Goal: Transaction & Acquisition: Subscribe to service/newsletter

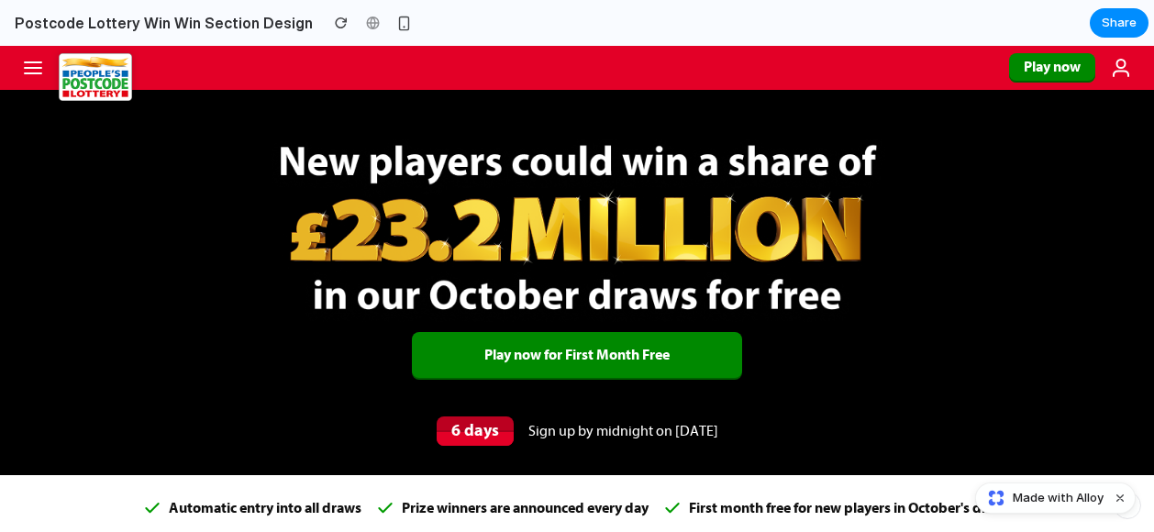
scroll to position [184, 0]
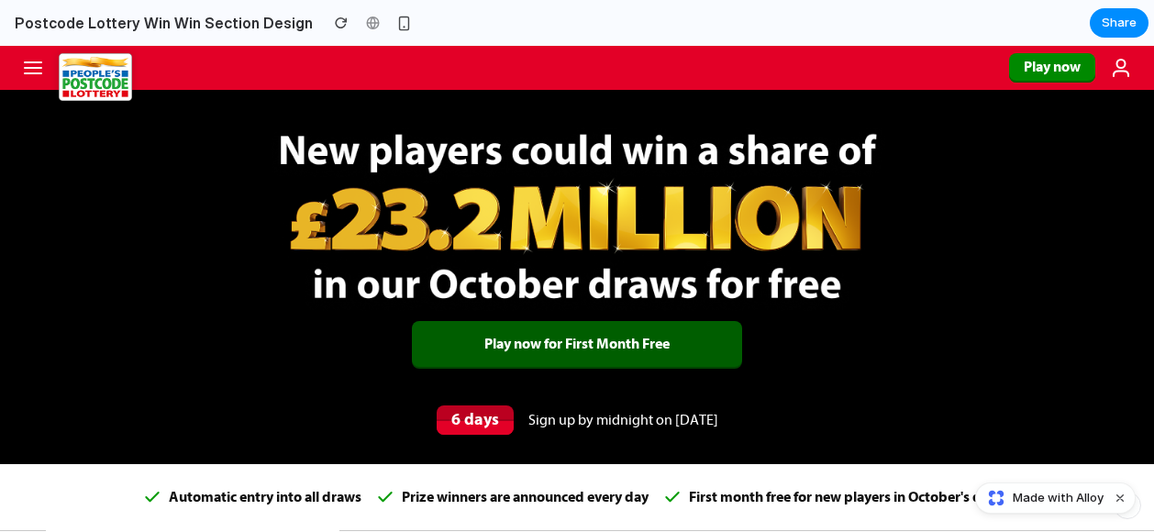
click at [573, 339] on span "Play now for First Month Free" at bounding box center [577, 344] width 330 height 46
click at [578, 344] on span "Play now for First Month Free" at bounding box center [577, 344] width 330 height 46
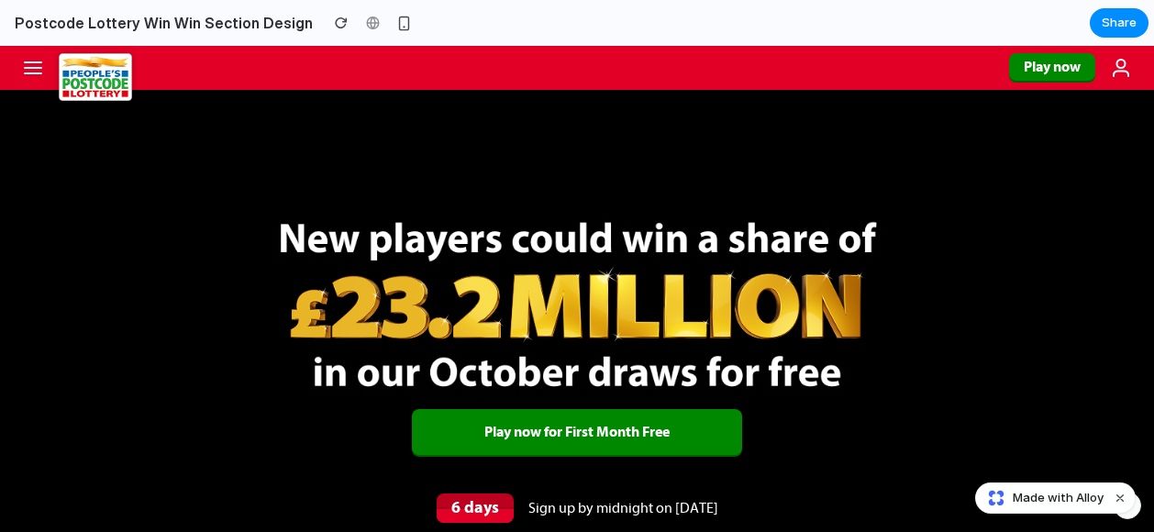
scroll to position [92, 0]
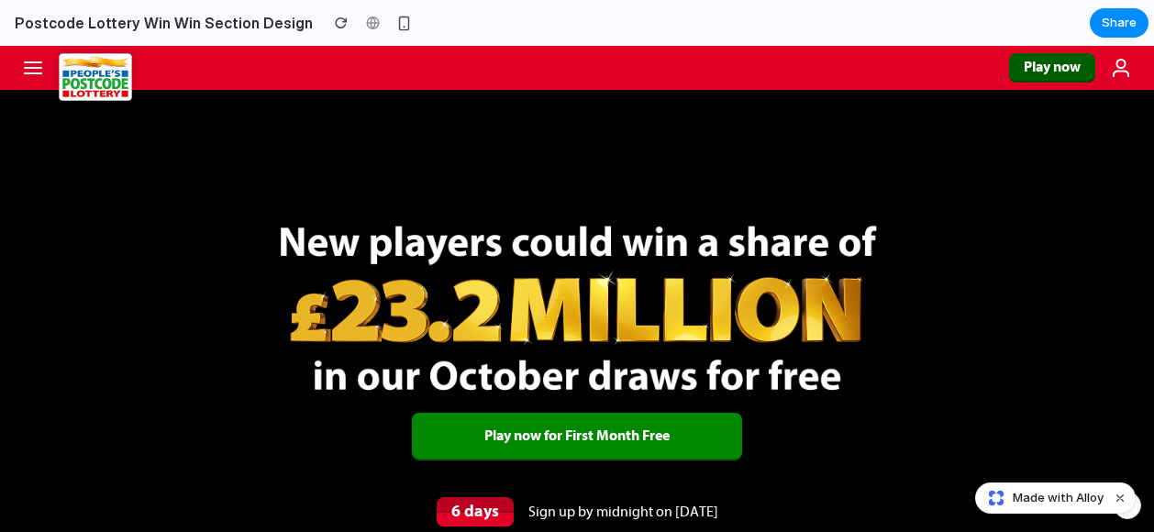
click at [1023, 72] on link "Play now" at bounding box center [1052, 67] width 86 height 29
click at [1027, 66] on link "Play now" at bounding box center [1052, 67] width 86 height 29
click at [39, 70] on icon at bounding box center [33, 68] width 22 height 22
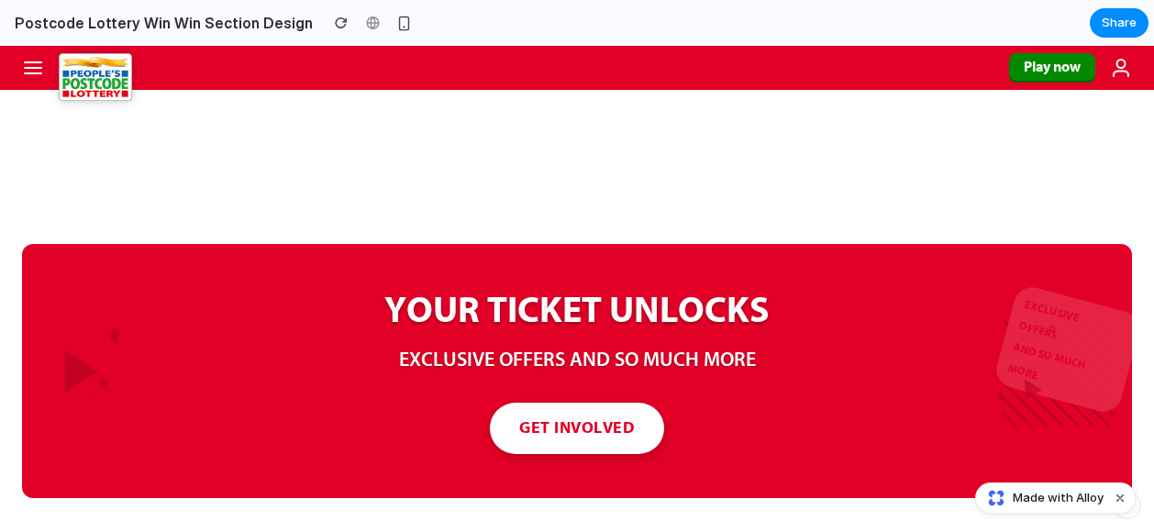
scroll to position [1193, 0]
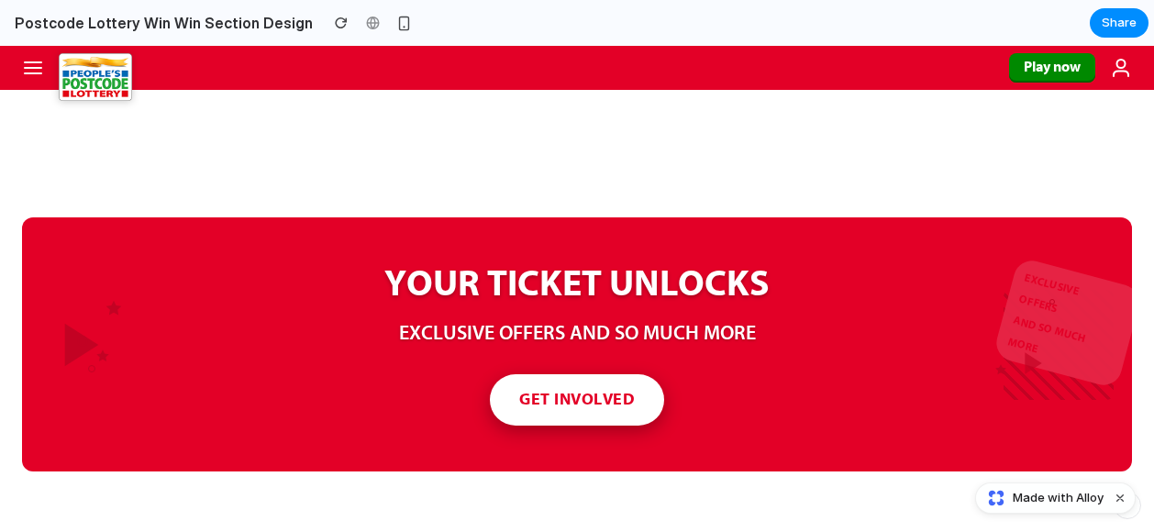
click at [591, 397] on button "GET INVOLVED" at bounding box center [577, 399] width 174 height 51
